Goal: Transaction & Acquisition: Book appointment/travel/reservation

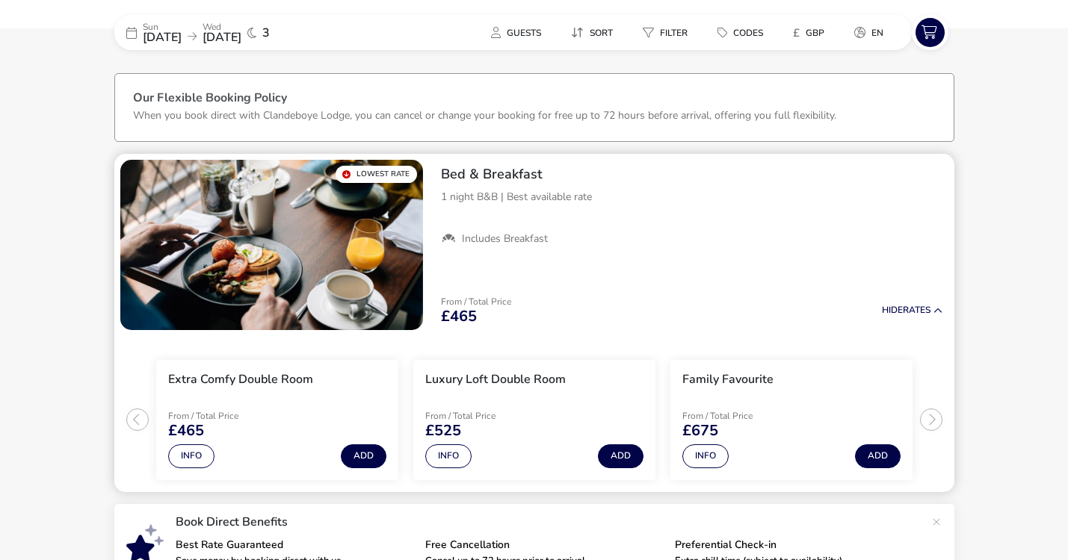
scroll to position [46, 0]
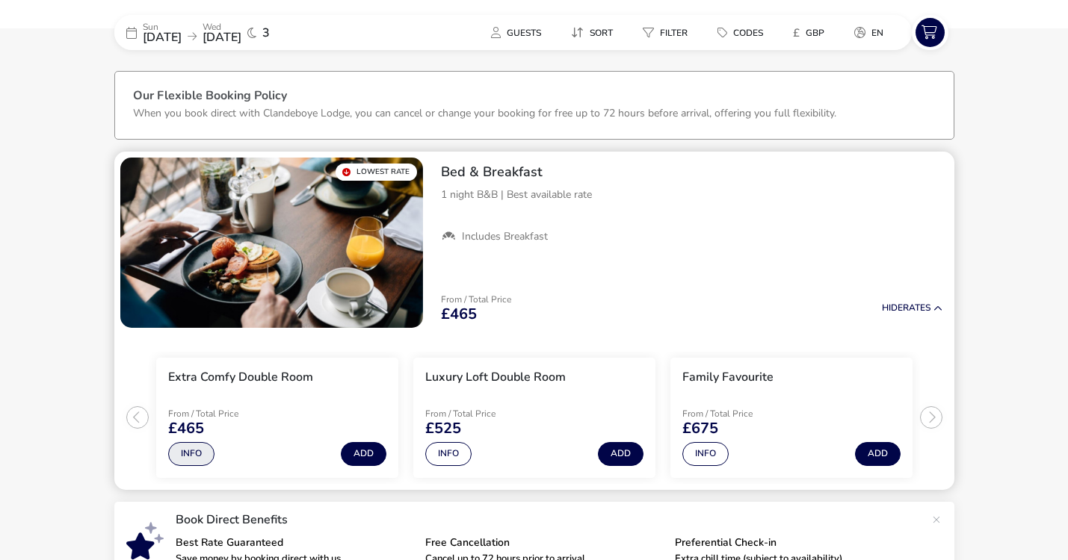
click at [192, 452] on button "Info" at bounding box center [191, 454] width 46 height 24
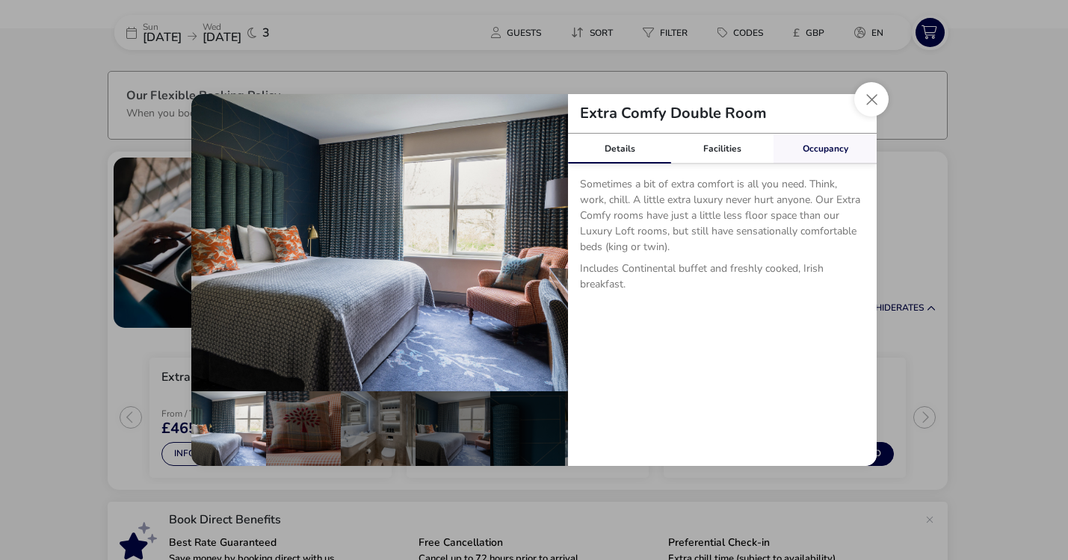
click at [824, 147] on link "Occupancy" at bounding box center [824, 149] width 103 height 30
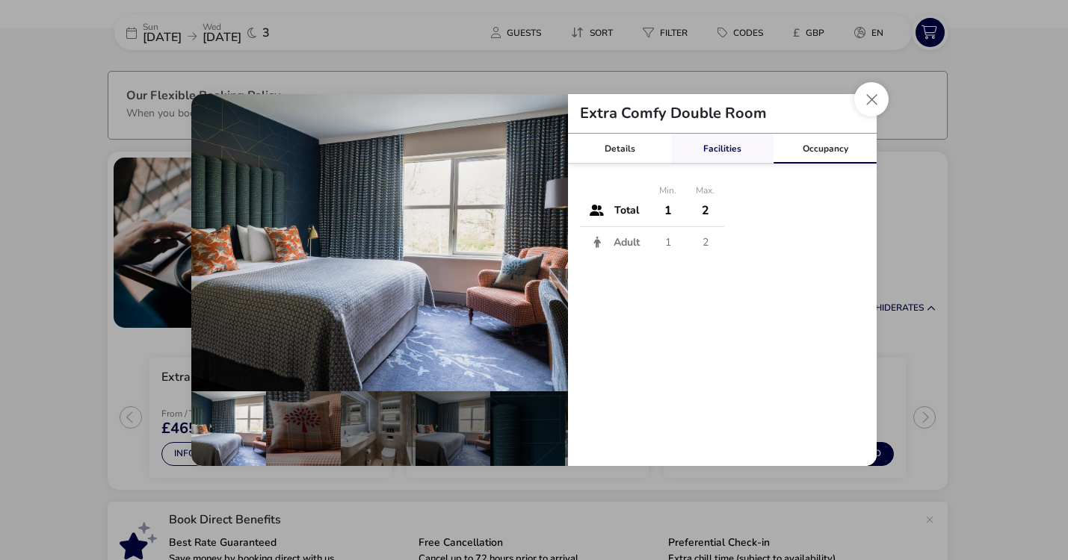
click at [724, 146] on link "Facilities" at bounding box center [722, 149] width 103 height 30
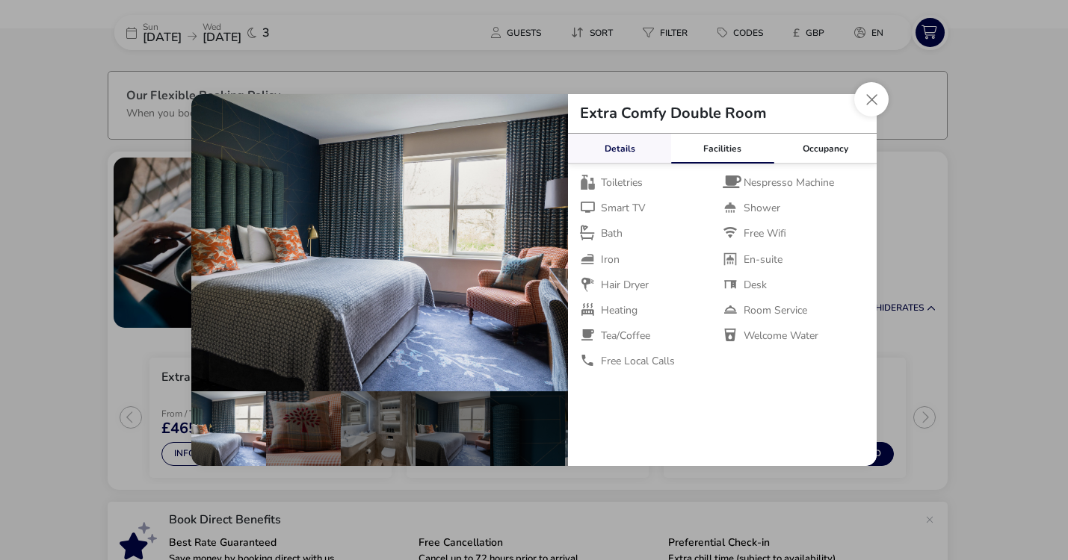
click at [623, 148] on link "Details" at bounding box center [619, 149] width 103 height 30
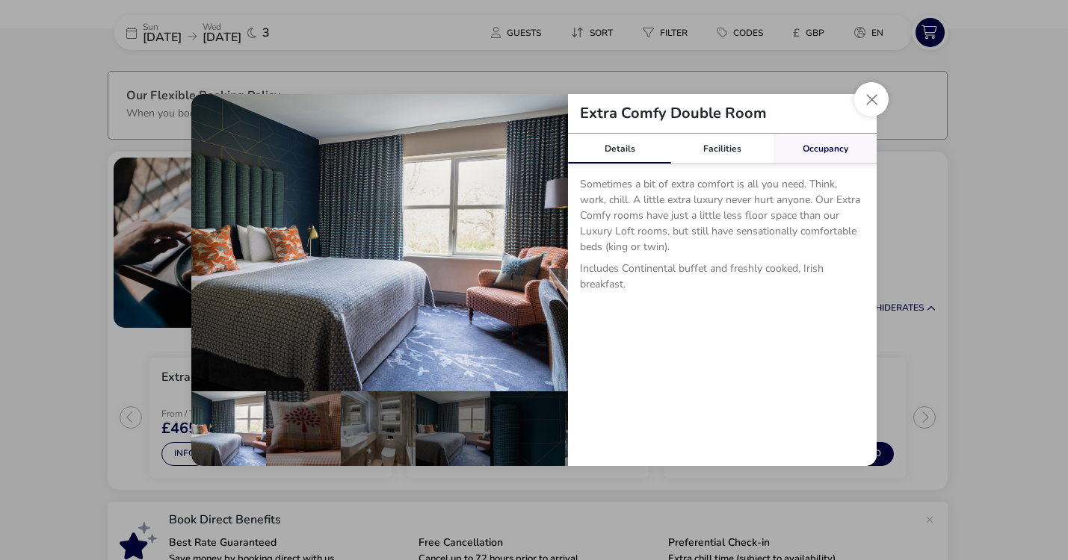
click at [820, 149] on div "Occupancy" at bounding box center [824, 149] width 103 height 30
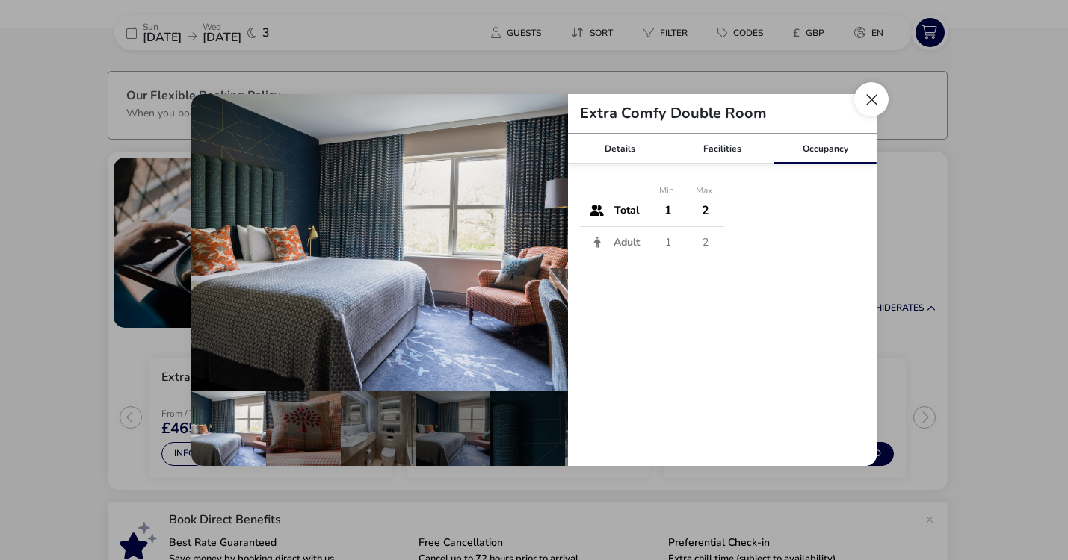
click at [873, 96] on button "Close dialog" at bounding box center [871, 99] width 34 height 34
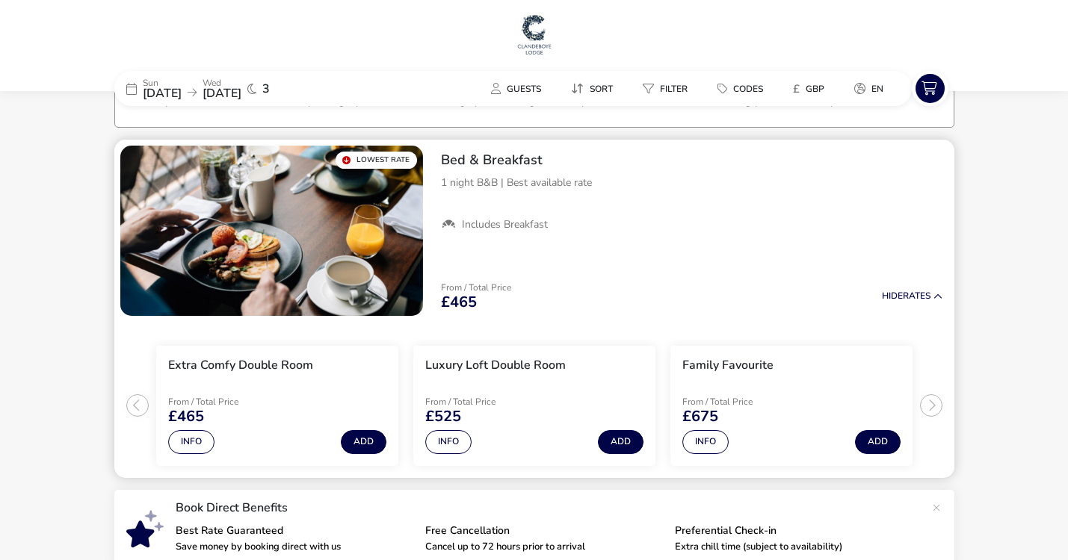
scroll to position [0, 0]
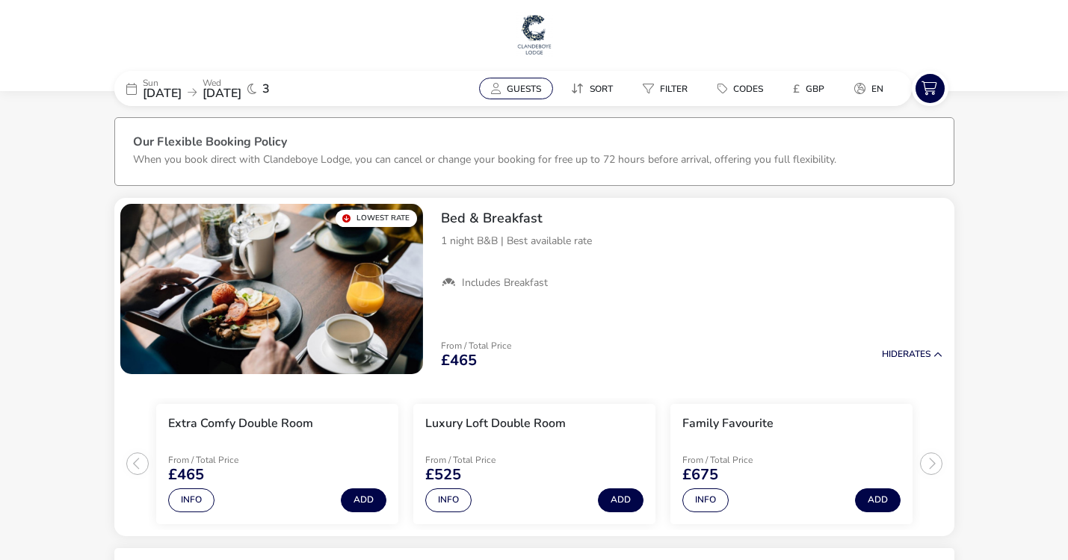
click at [520, 84] on span "Guests" at bounding box center [524, 89] width 34 height 12
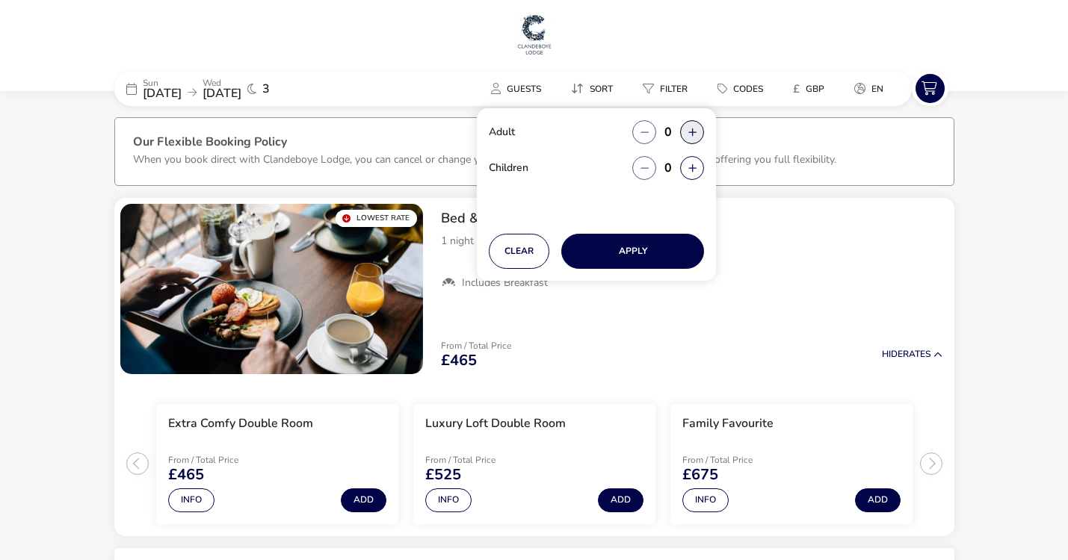
click at [691, 130] on icon "button" at bounding box center [692, 133] width 8 height 10
type input "2"
click at [785, 247] on p "1 night B&B | Best available rate" at bounding box center [691, 241] width 501 height 16
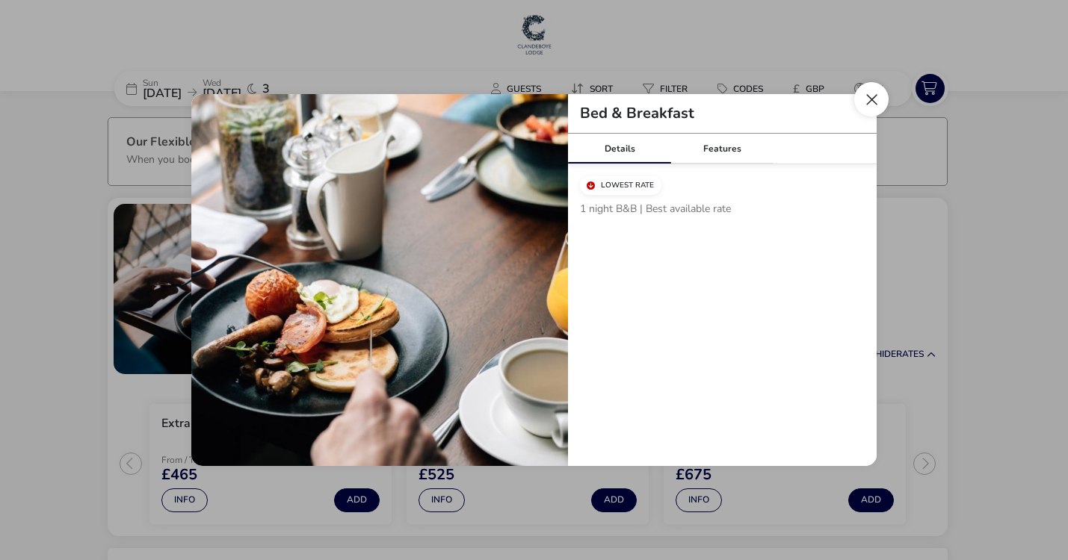
click at [873, 95] on button "Close modal" at bounding box center [871, 99] width 34 height 34
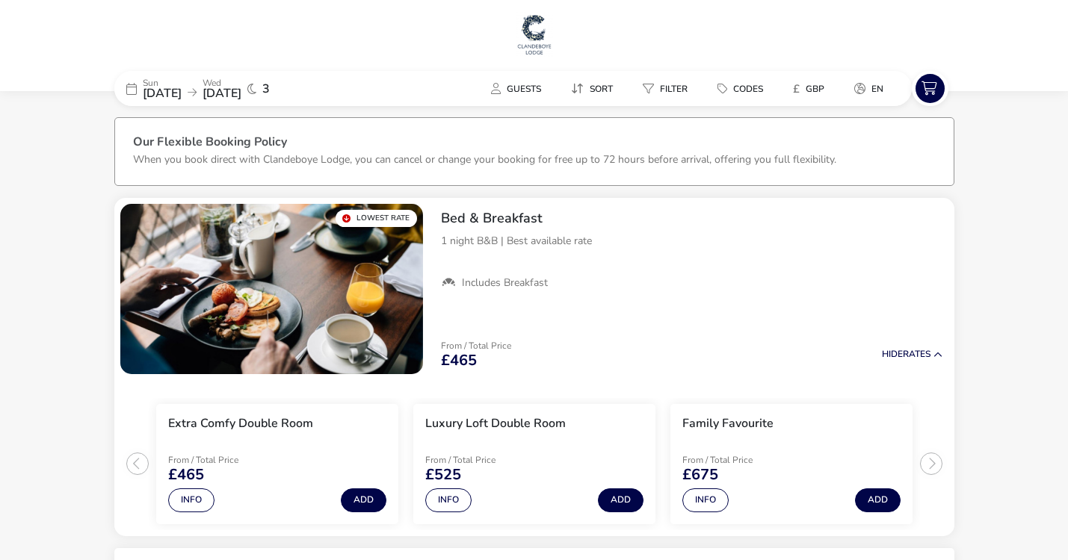
click at [270, 85] on span "3" at bounding box center [265, 89] width 7 height 12
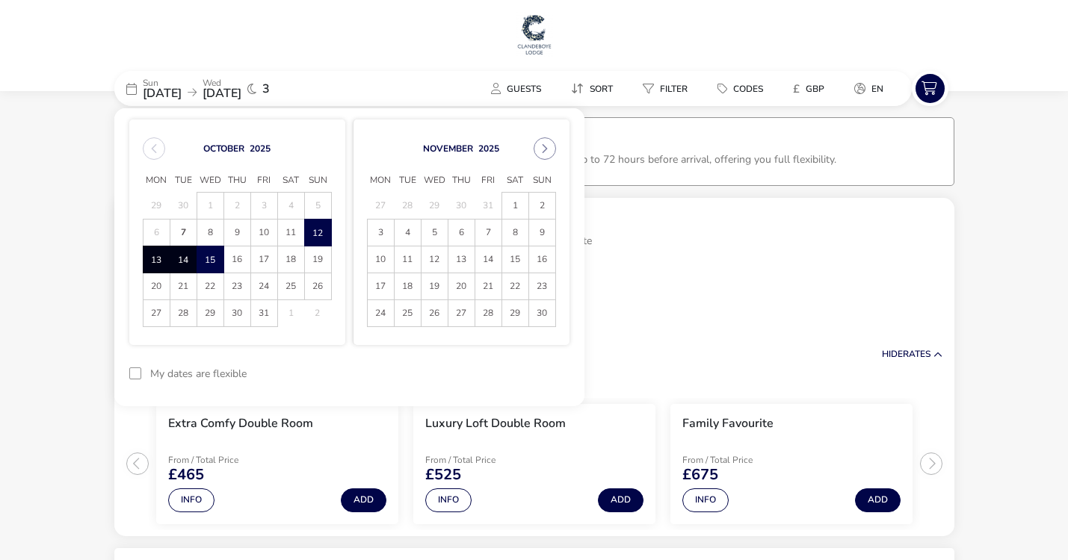
click at [403, 43] on h1 at bounding box center [534, 36] width 1056 height 48
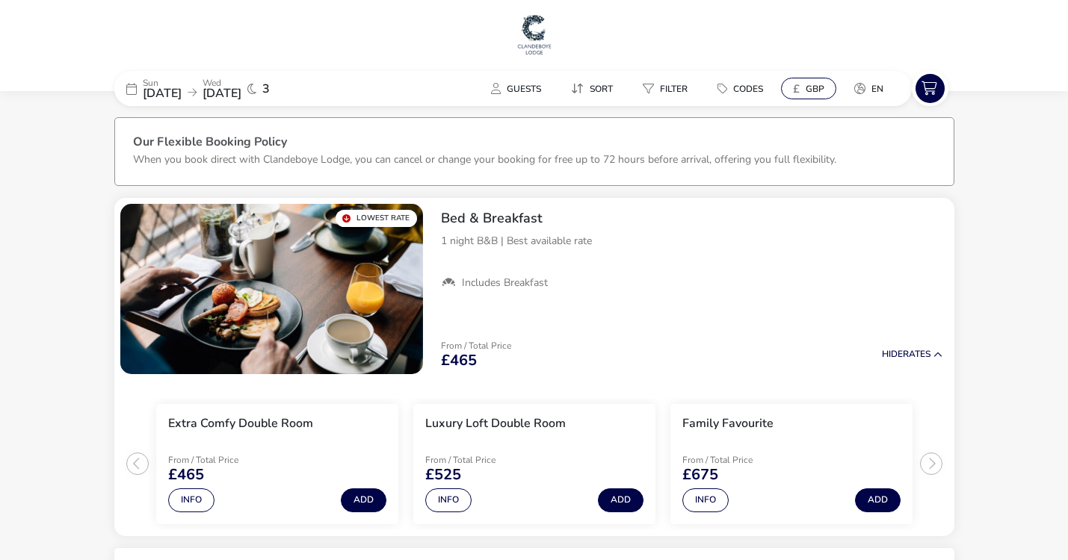
click at [817, 85] on span "GBP" at bounding box center [814, 89] width 19 height 12
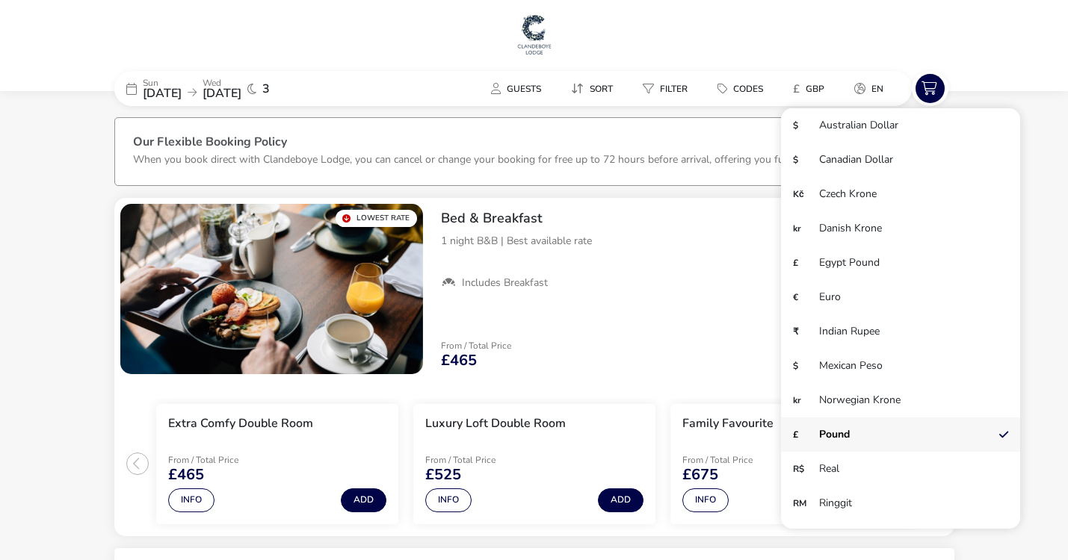
click at [979, 59] on div at bounding box center [534, 45] width 1068 height 91
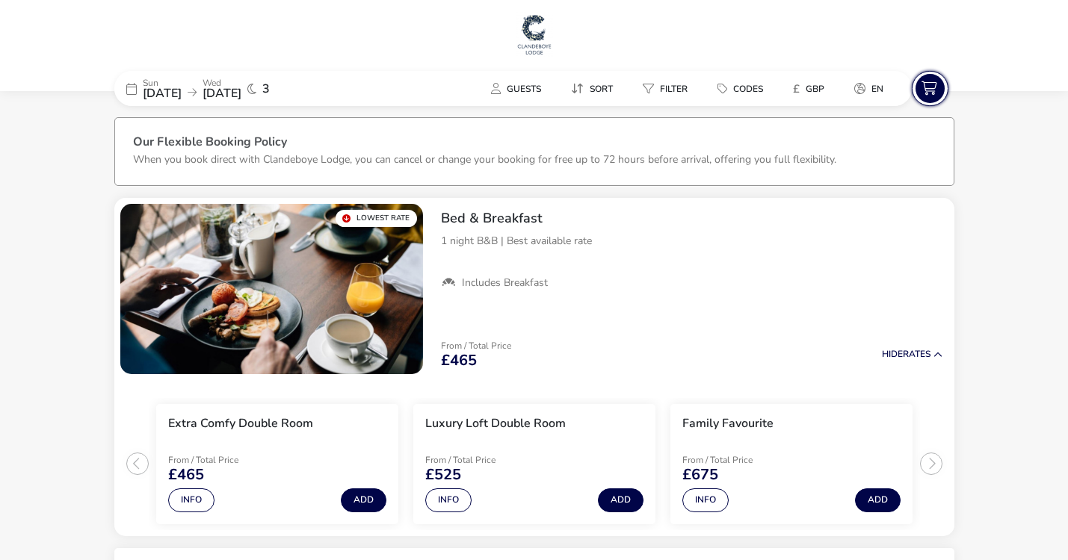
click at [929, 85] on icon at bounding box center [929, 88] width 29 height 29
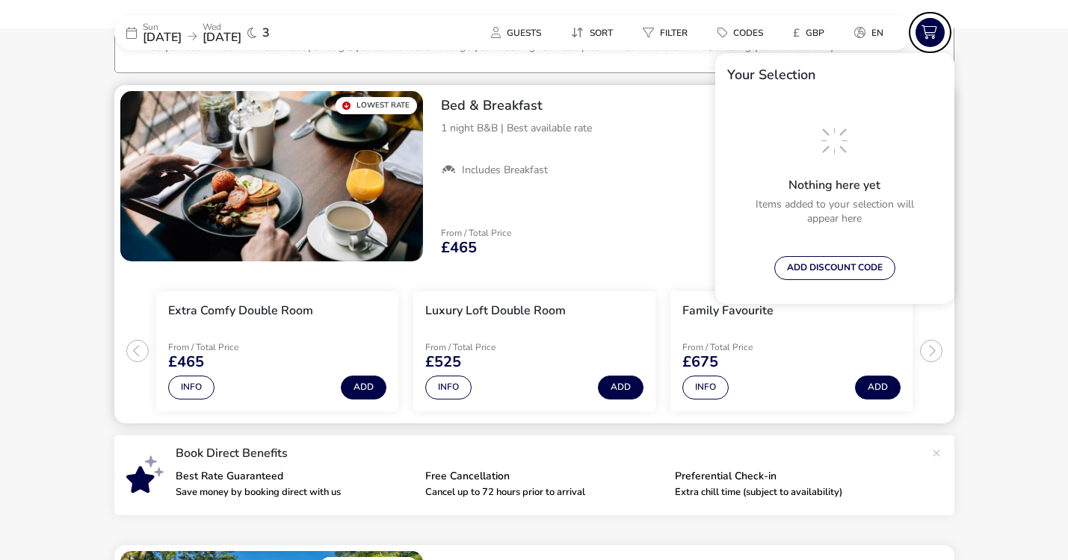
scroll to position [112, 0]
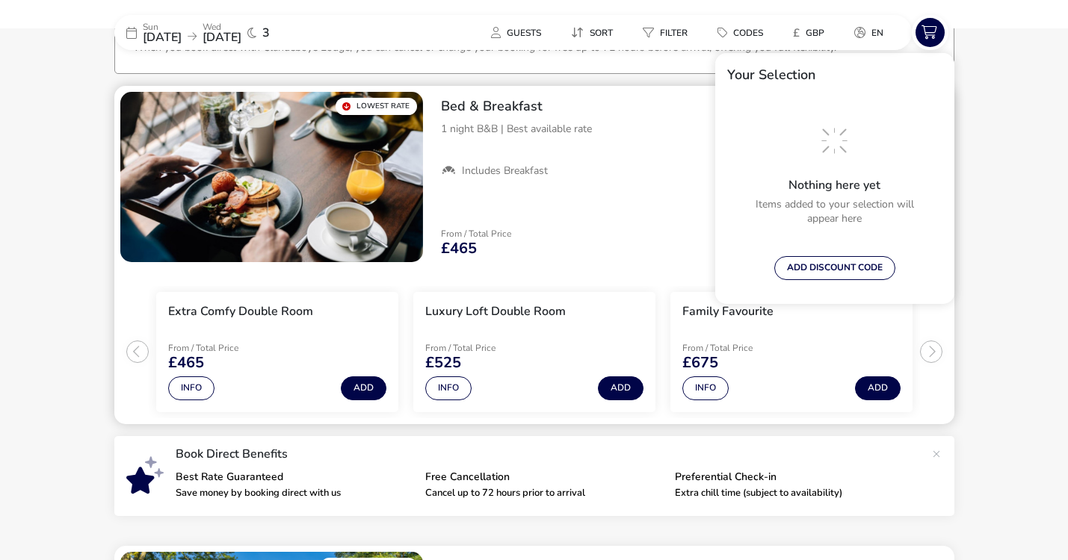
click at [134, 350] on ul "Extra Comfy Double Room From / Total Price £465 Info Add Luxury Loft Double Roo…" at bounding box center [534, 346] width 840 height 156
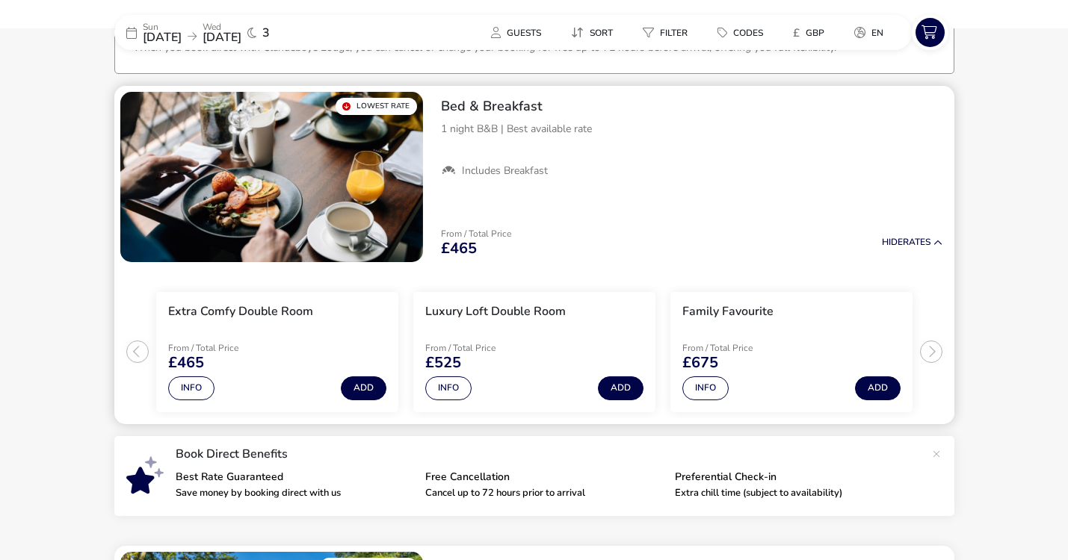
click at [134, 350] on ul "Extra Comfy Double Room From / Total Price £465 Info Add Luxury Loft Double Roo…" at bounding box center [534, 346] width 840 height 156
